Goal: Information Seeking & Learning: Compare options

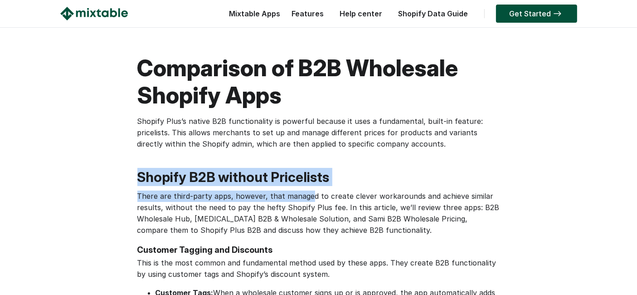
drag, startPoint x: 118, startPoint y: 174, endPoint x: 309, endPoint y: 201, distance: 193.3
click at [335, 183] on h2 "Shopify B2B without Pricelists" at bounding box center [318, 177] width 363 height 18
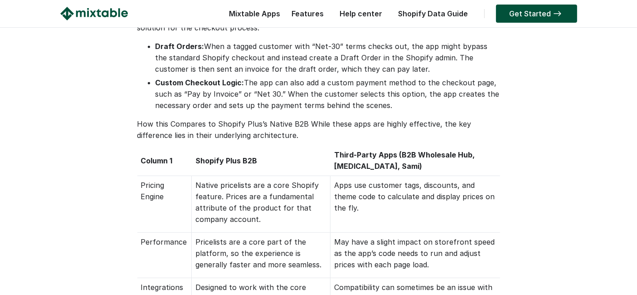
scroll to position [554, 0]
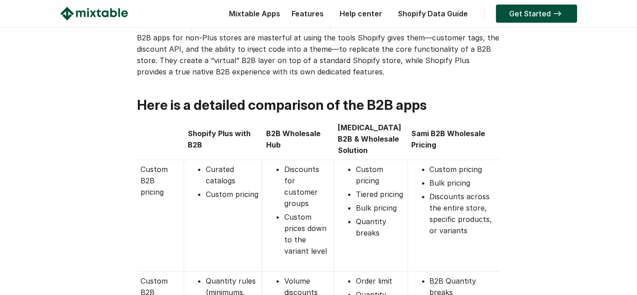
scroll to position [907, 0]
